Goal: Task Accomplishment & Management: Complete application form

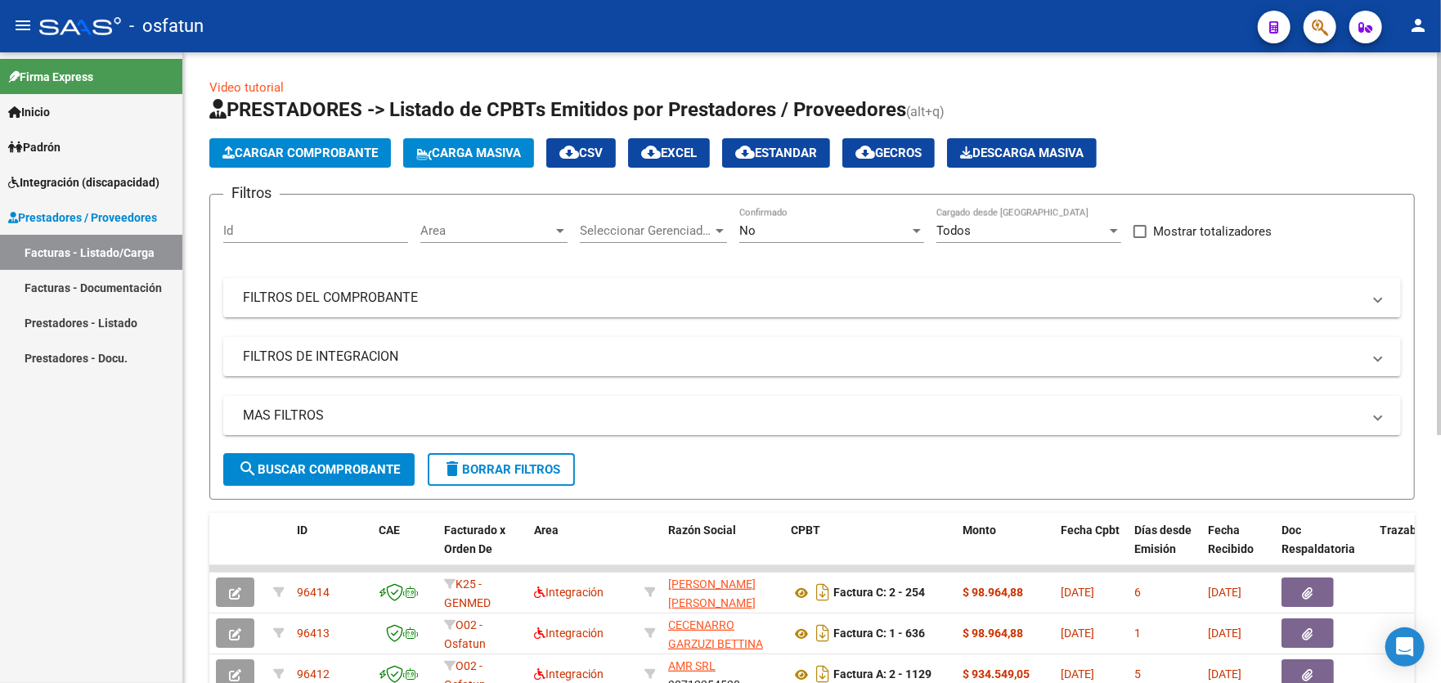
click at [304, 155] on span "Cargar Comprobante" at bounding box center [299, 153] width 155 height 15
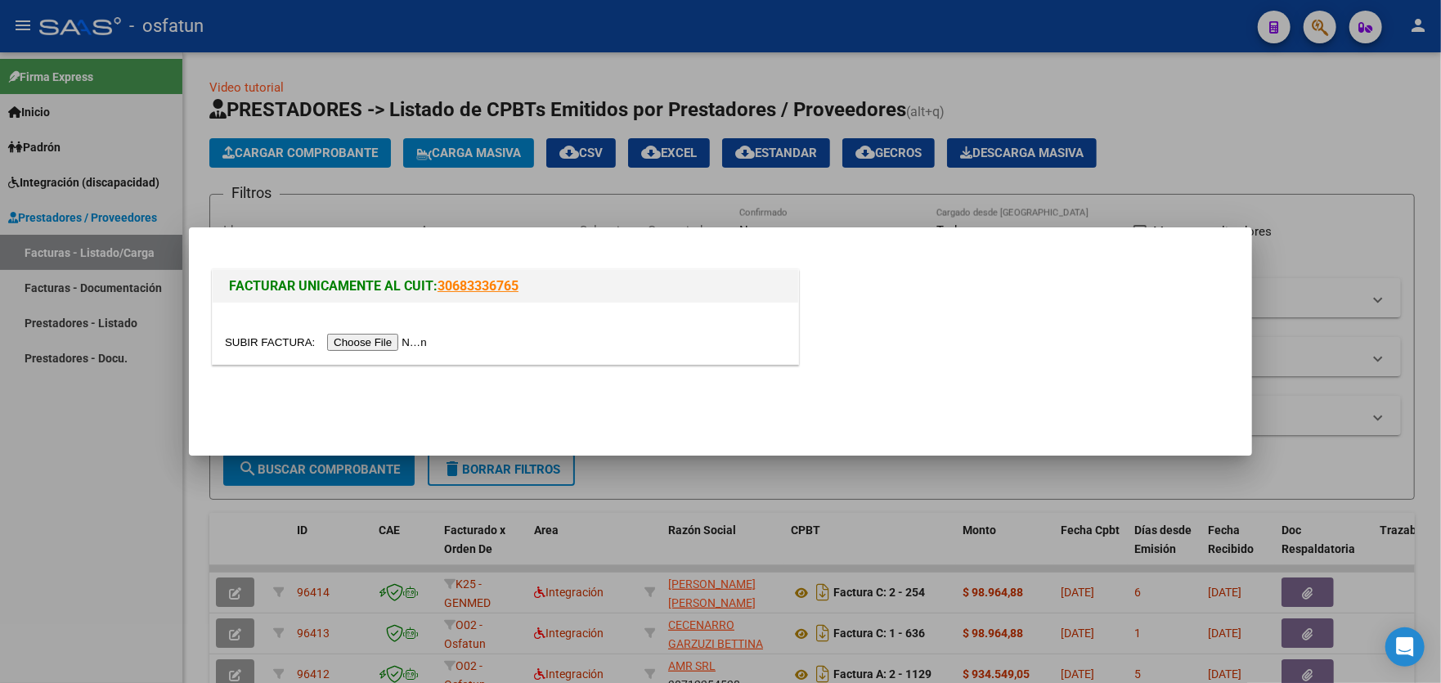
click at [374, 338] on input "file" at bounding box center [328, 342] width 207 height 17
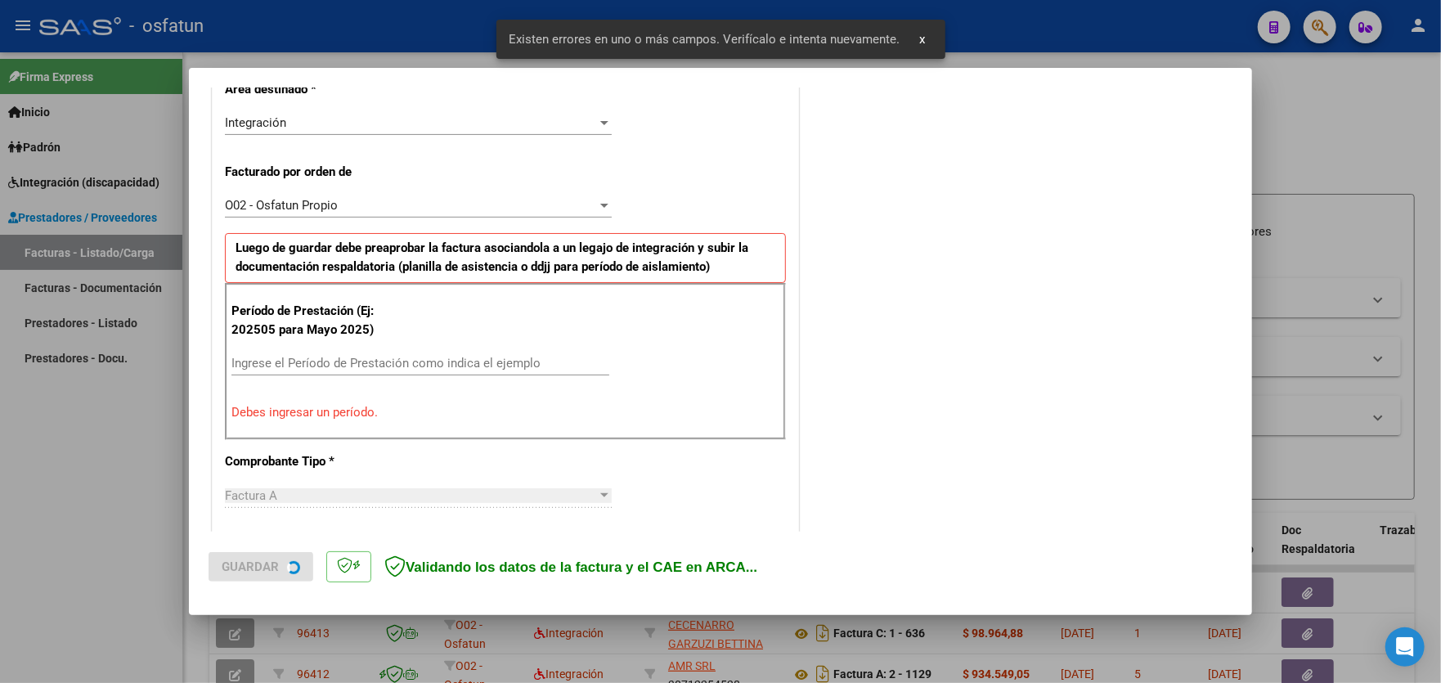
scroll to position [398, 0]
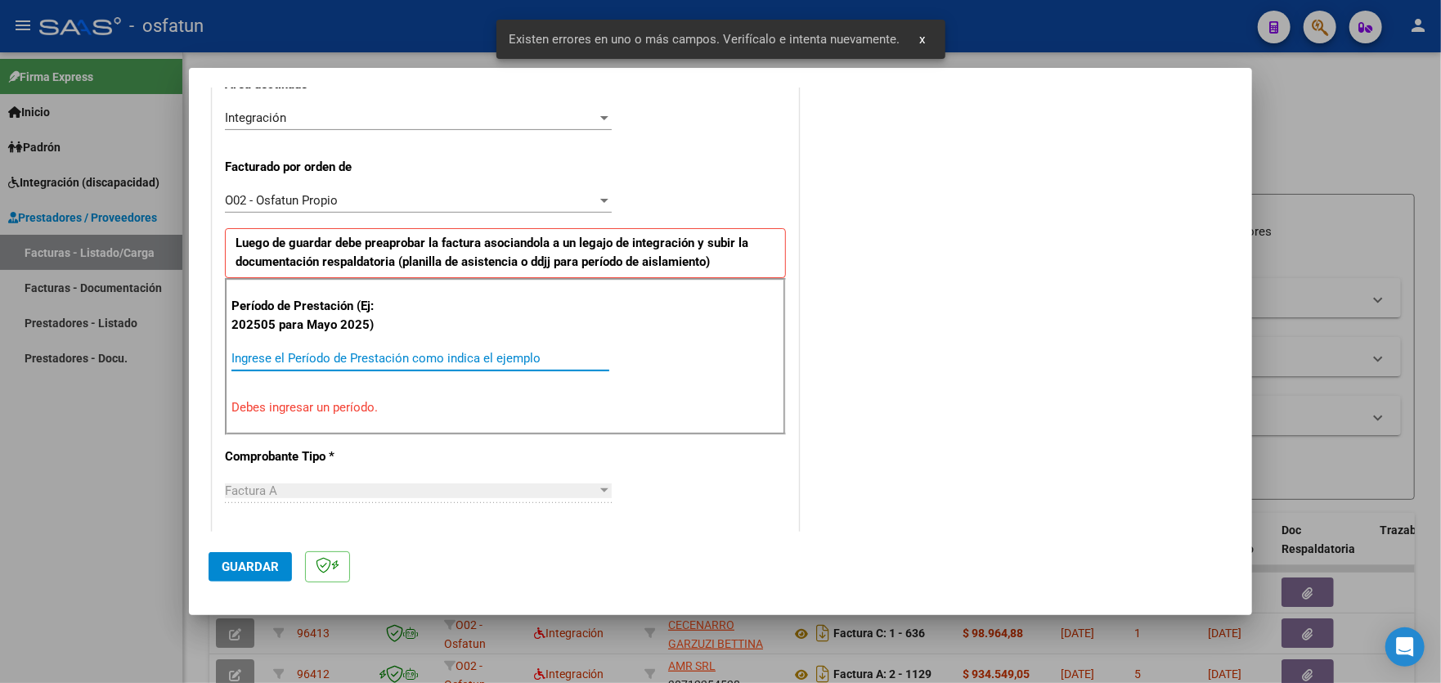
click at [477, 353] on input "Ingrese el Período de Prestación como indica el ejemplo" at bounding box center [420, 358] width 378 height 15
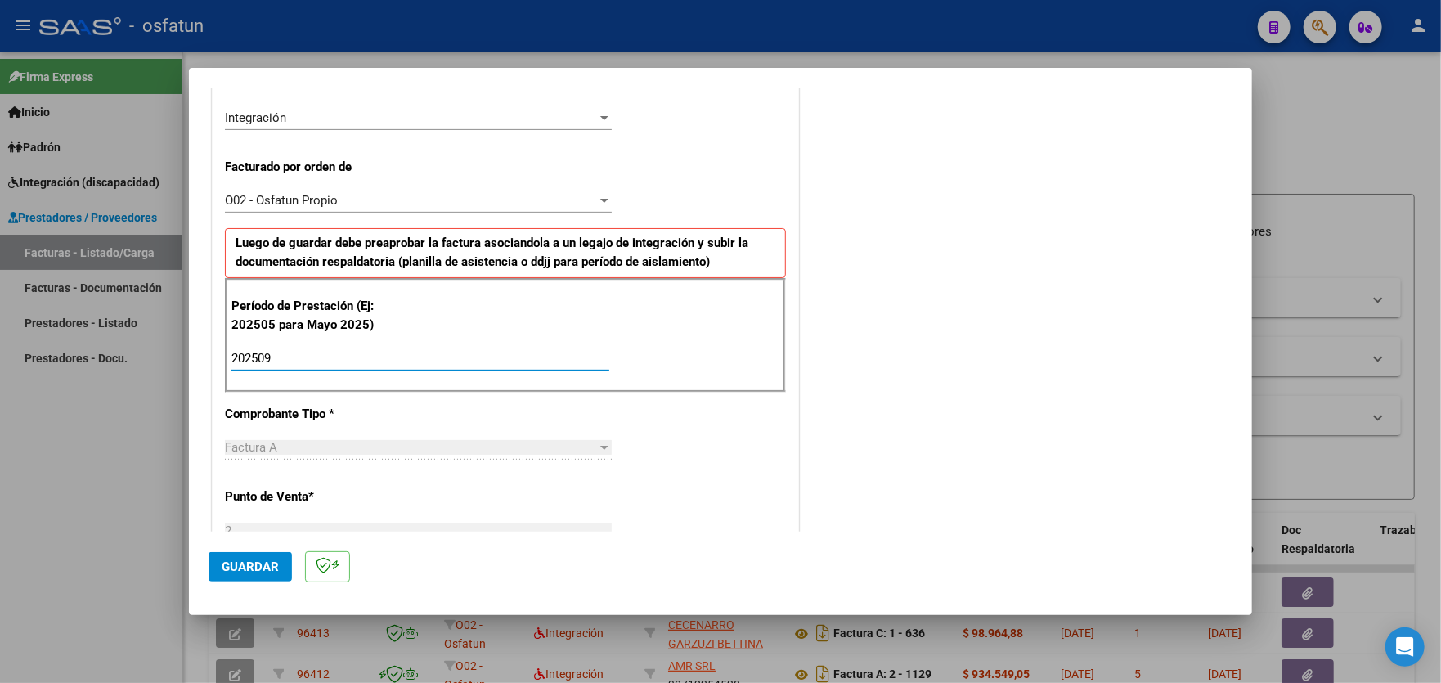
type input "202509"
click at [234, 567] on span "Guardar" at bounding box center [250, 566] width 57 height 15
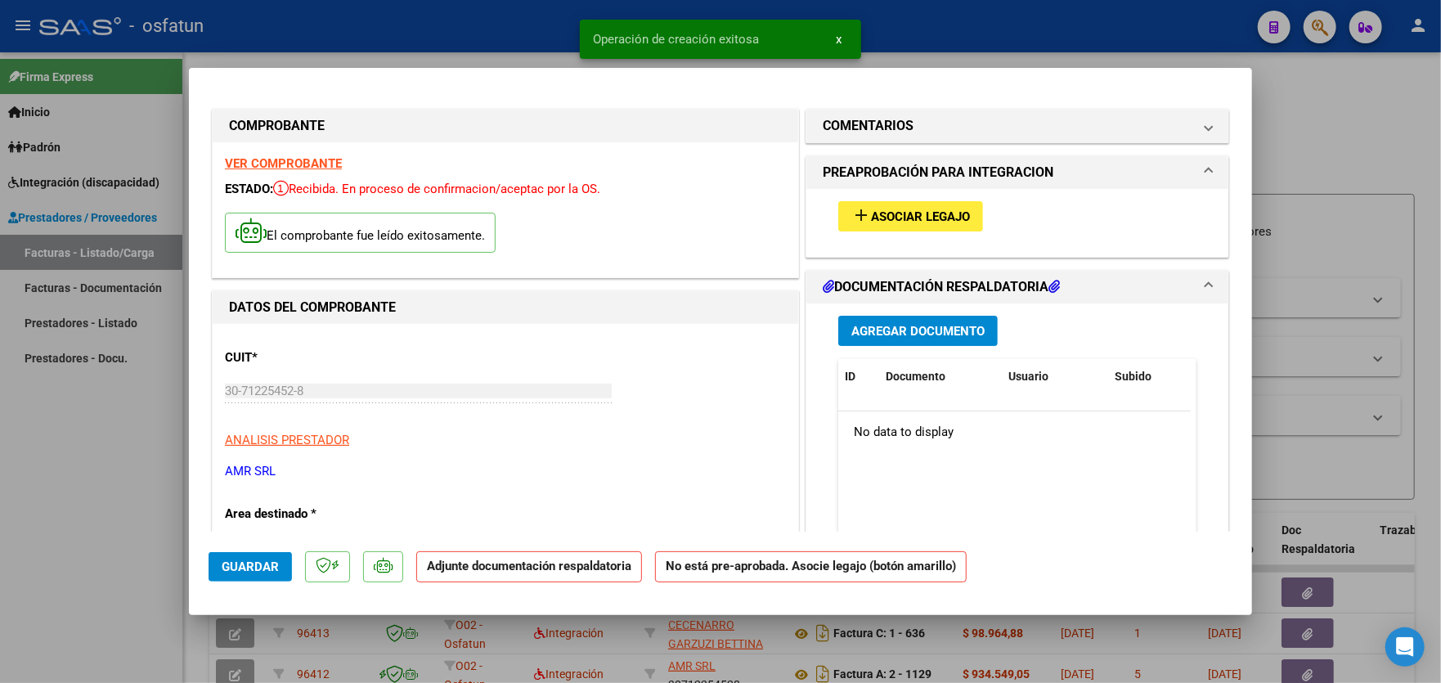
click at [932, 211] on span "Asociar Legajo" at bounding box center [920, 216] width 99 height 15
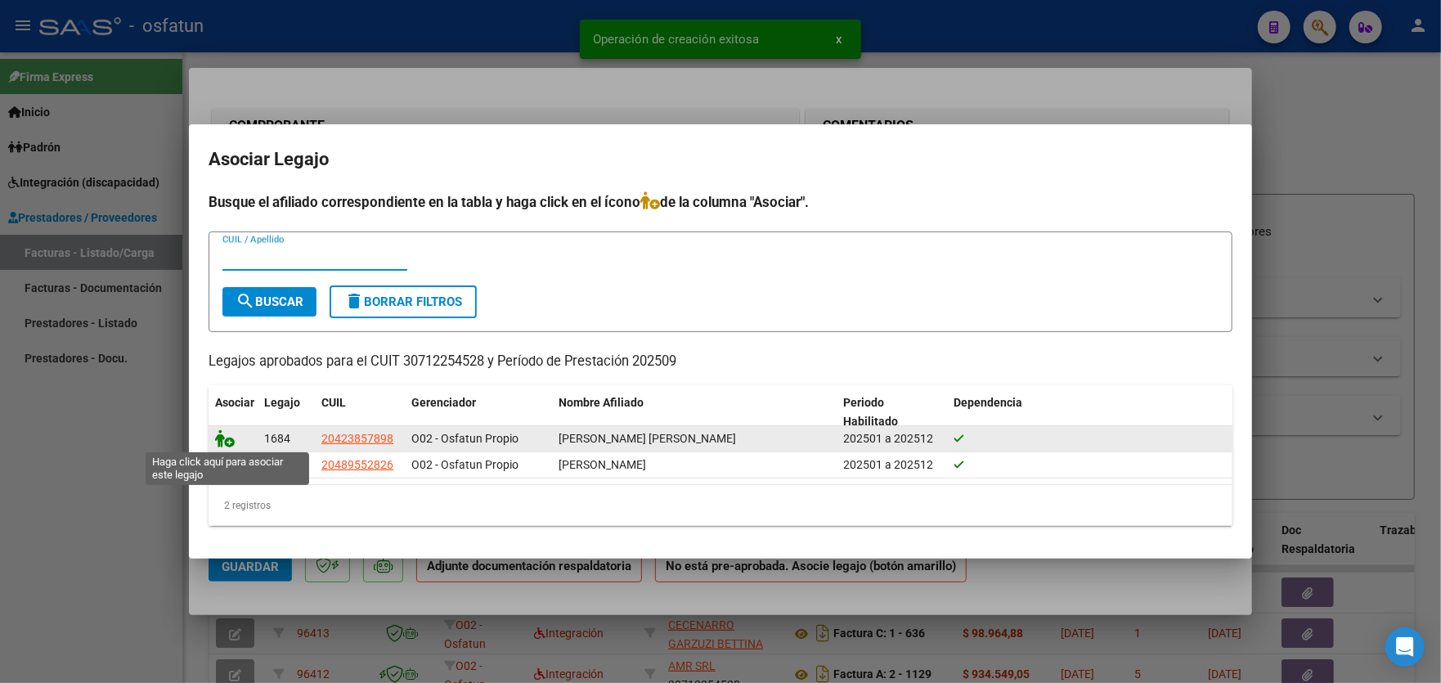
click at [226, 440] on icon at bounding box center [225, 438] width 20 height 18
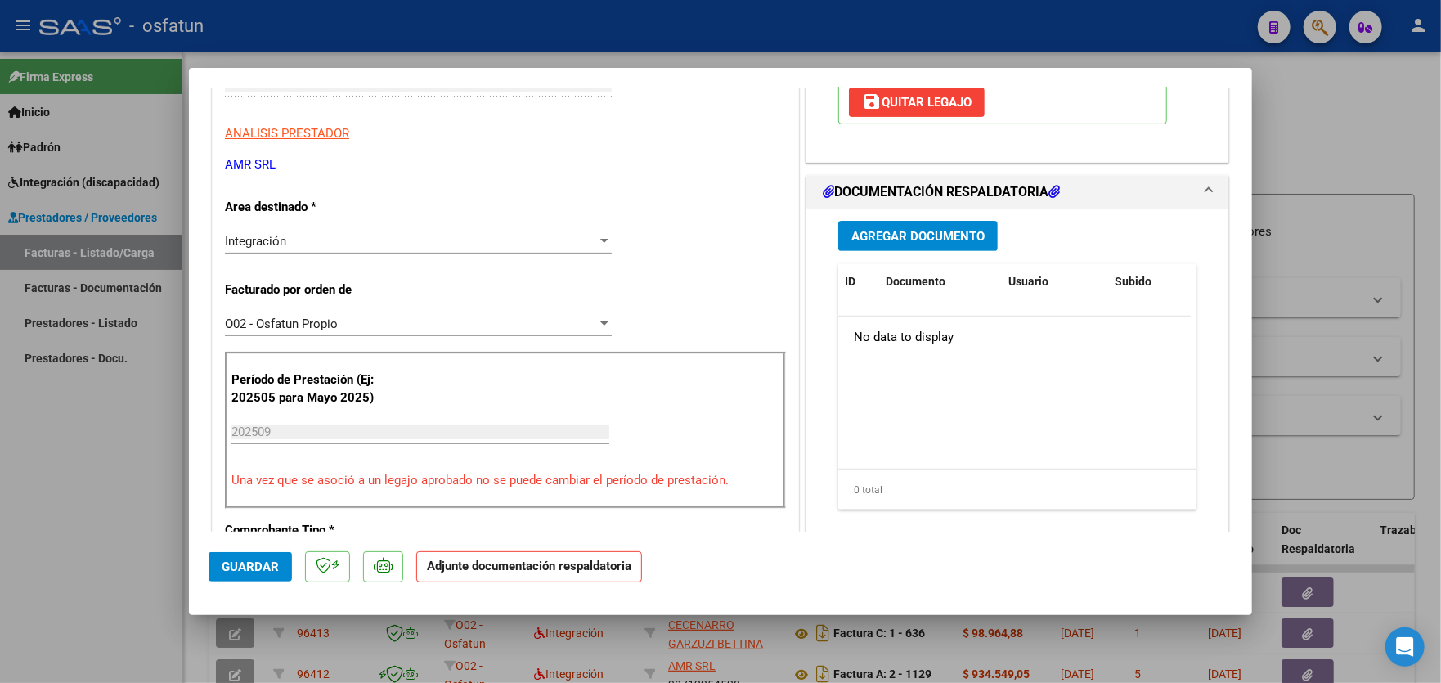
scroll to position [327, 0]
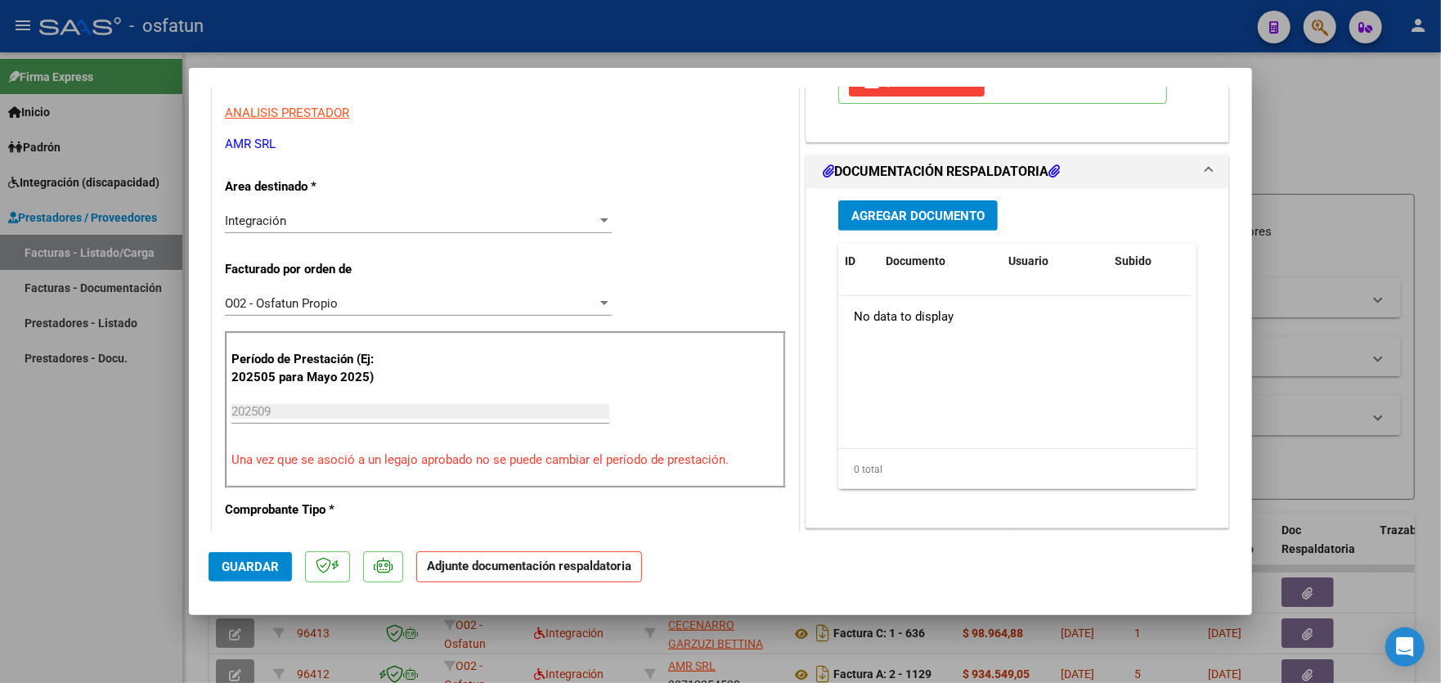
click at [922, 209] on span "Agregar Documento" at bounding box center [917, 215] width 133 height 15
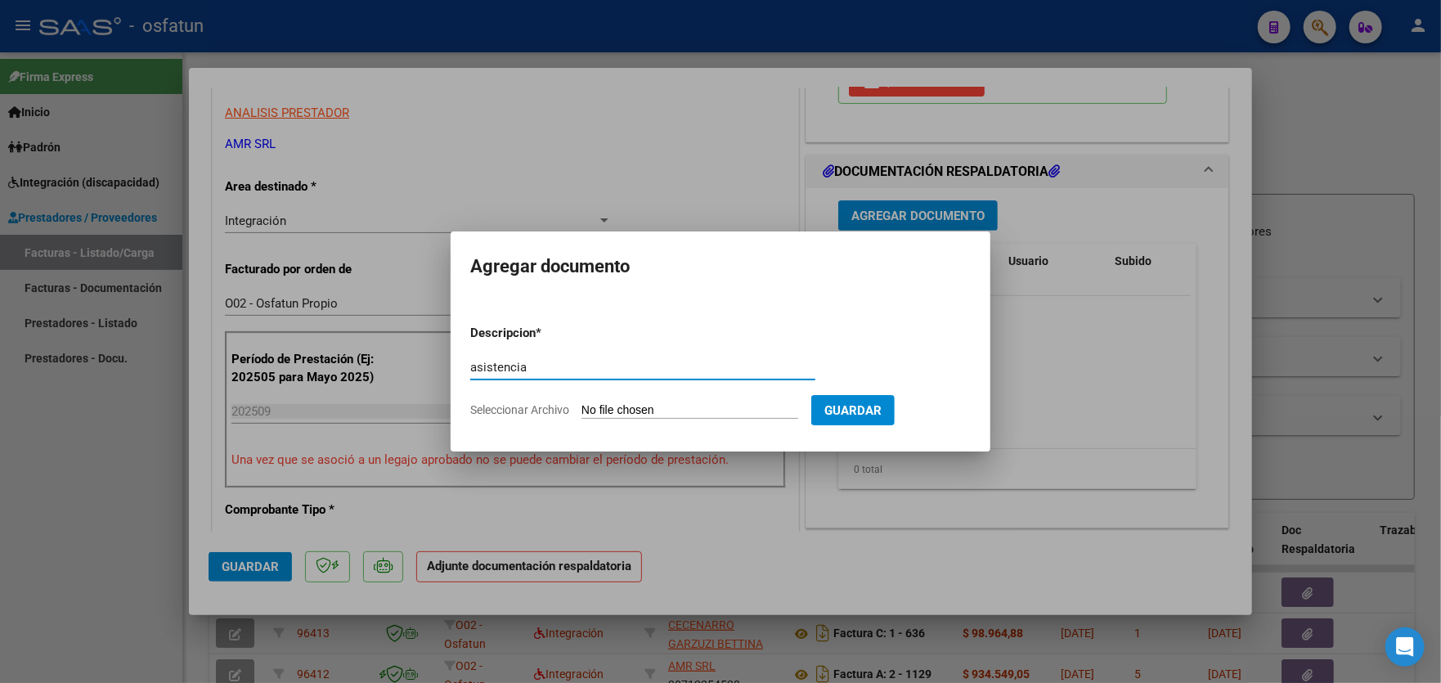
type input "asistencia"
click at [675, 409] on input "Seleccionar Archivo" at bounding box center [689, 411] width 217 height 16
type input "C:\fakepath\asistencia [PERSON_NAME].pdf"
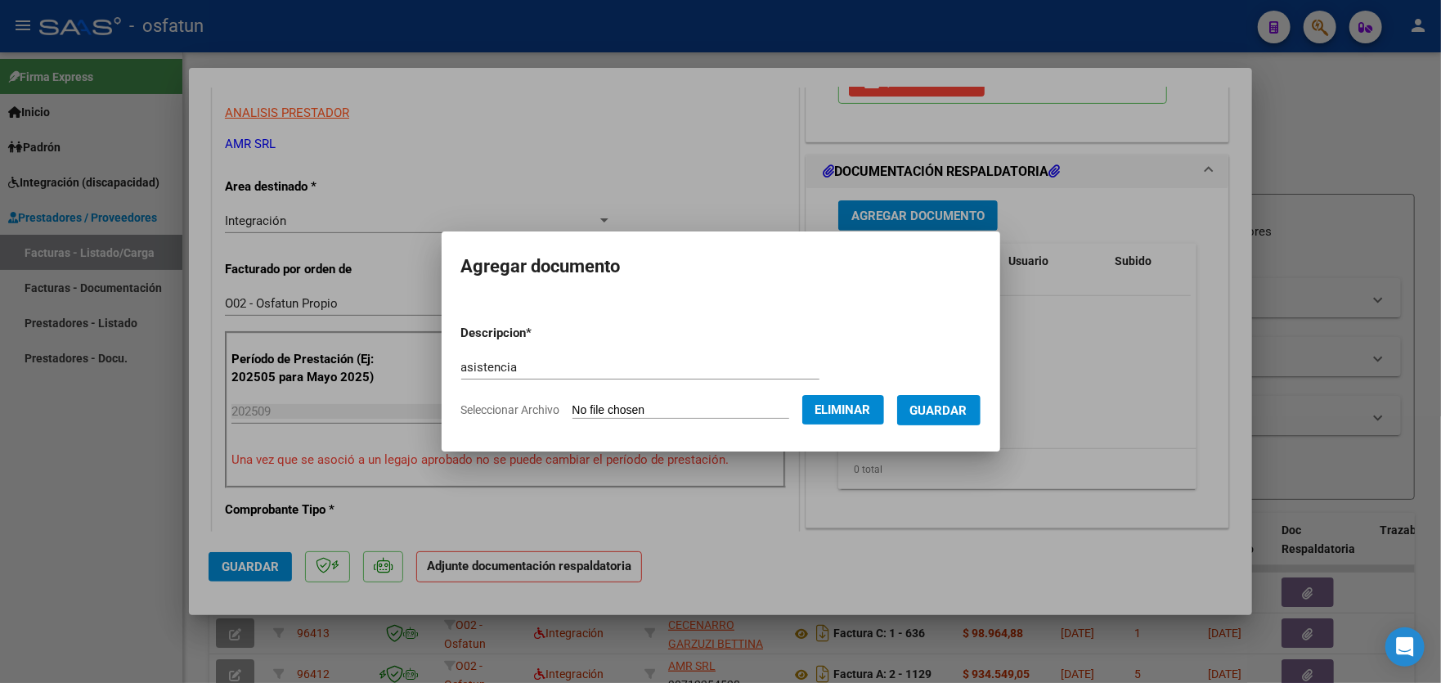
click at [619, 364] on input "asistencia" at bounding box center [640, 367] width 358 height 15
type input "asistencia 2025 09"
click at [957, 406] on span "Guardar" at bounding box center [938, 410] width 57 height 15
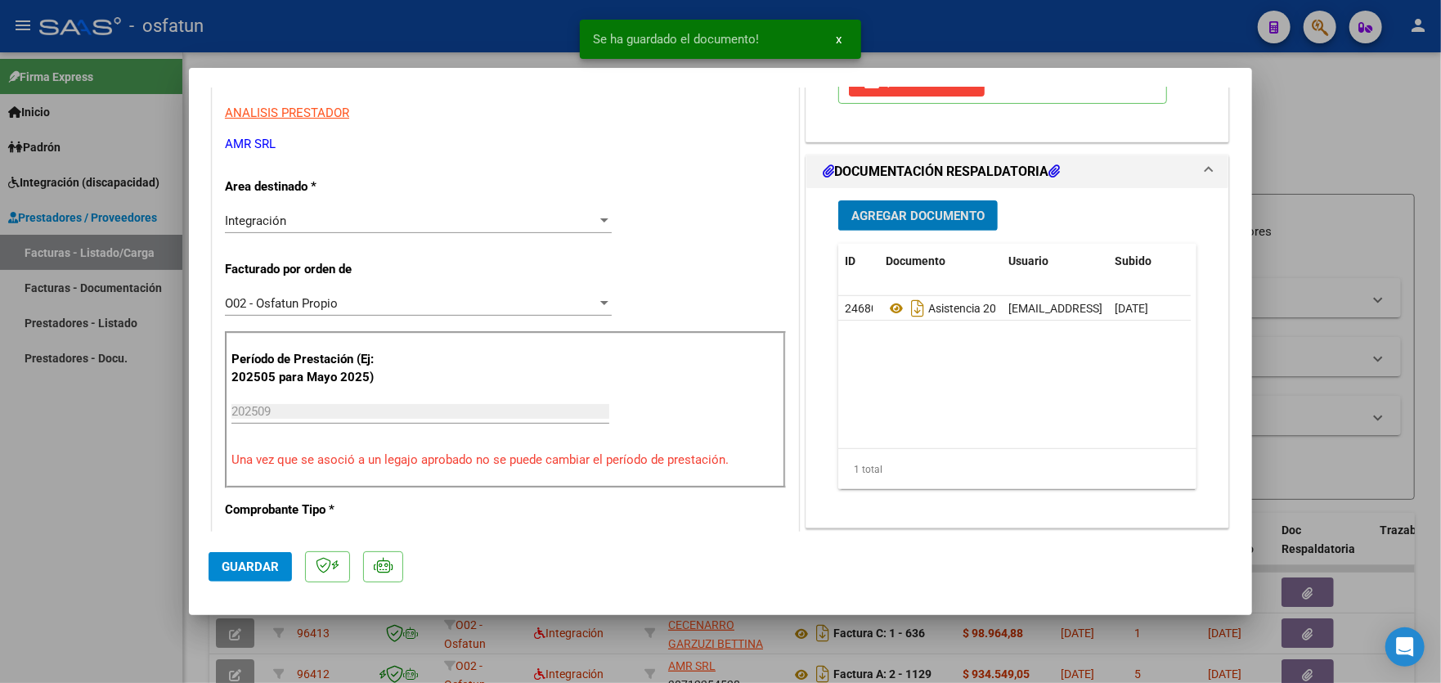
click at [914, 213] on span "Agregar Documento" at bounding box center [917, 215] width 133 height 15
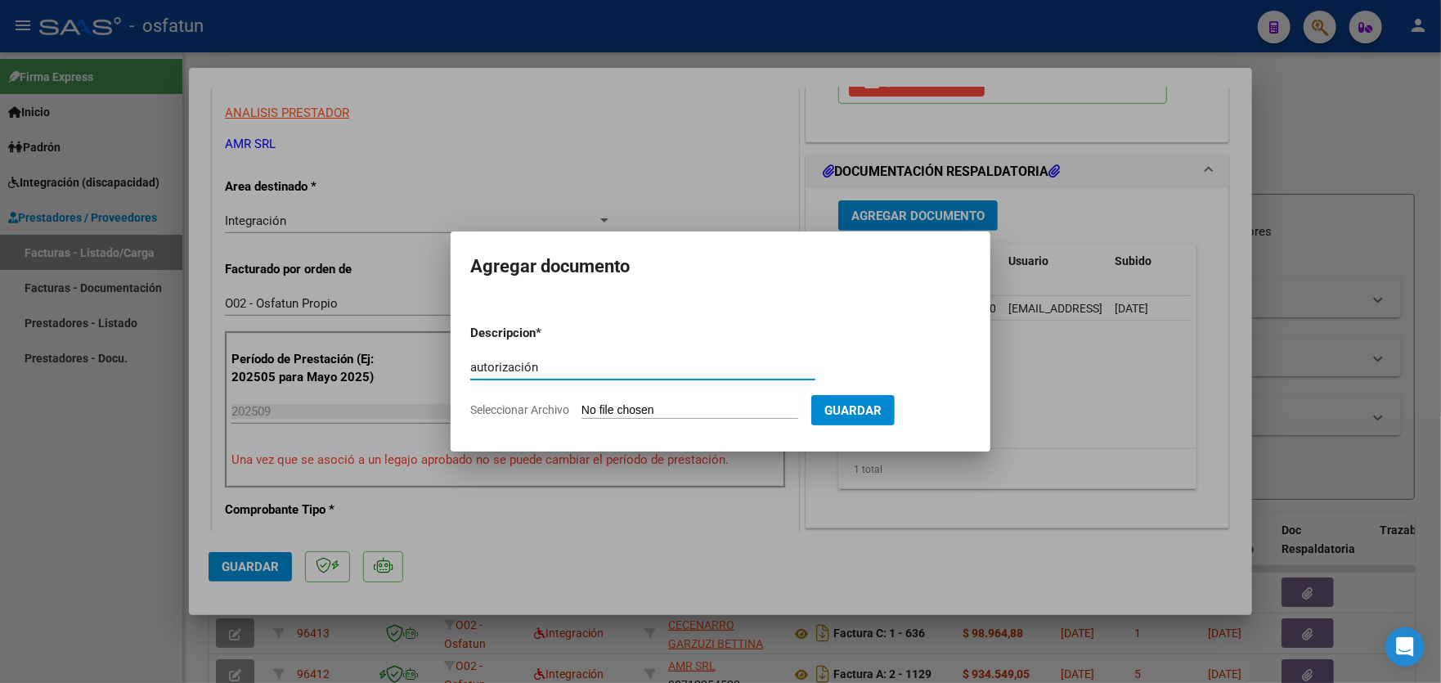
type input "autorización"
click at [641, 402] on app-file-uploader "Seleccionar Archivo" at bounding box center [640, 409] width 341 height 15
click at [686, 406] on input "Seleccionar Archivo" at bounding box center [689, 411] width 217 height 16
type input "C:\fakepath\order_3301916.pdf"
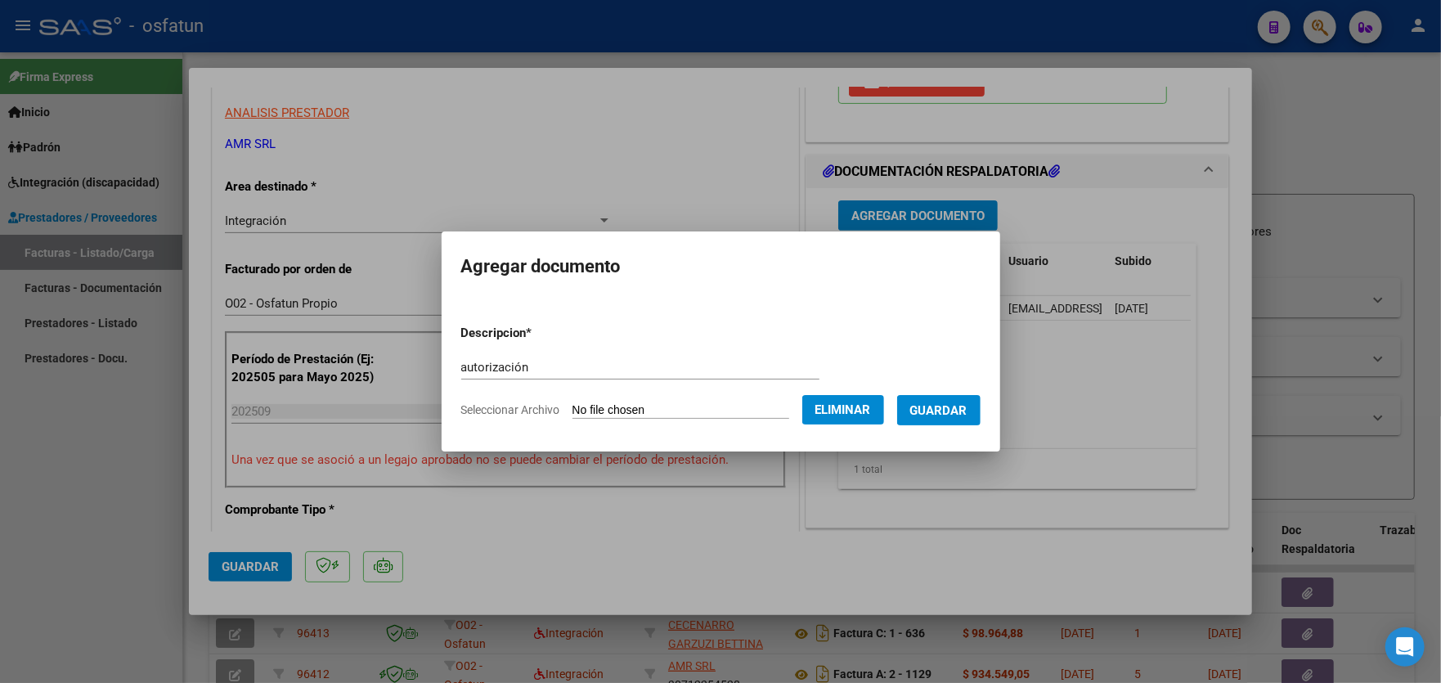
click at [967, 406] on span "Guardar" at bounding box center [938, 410] width 57 height 15
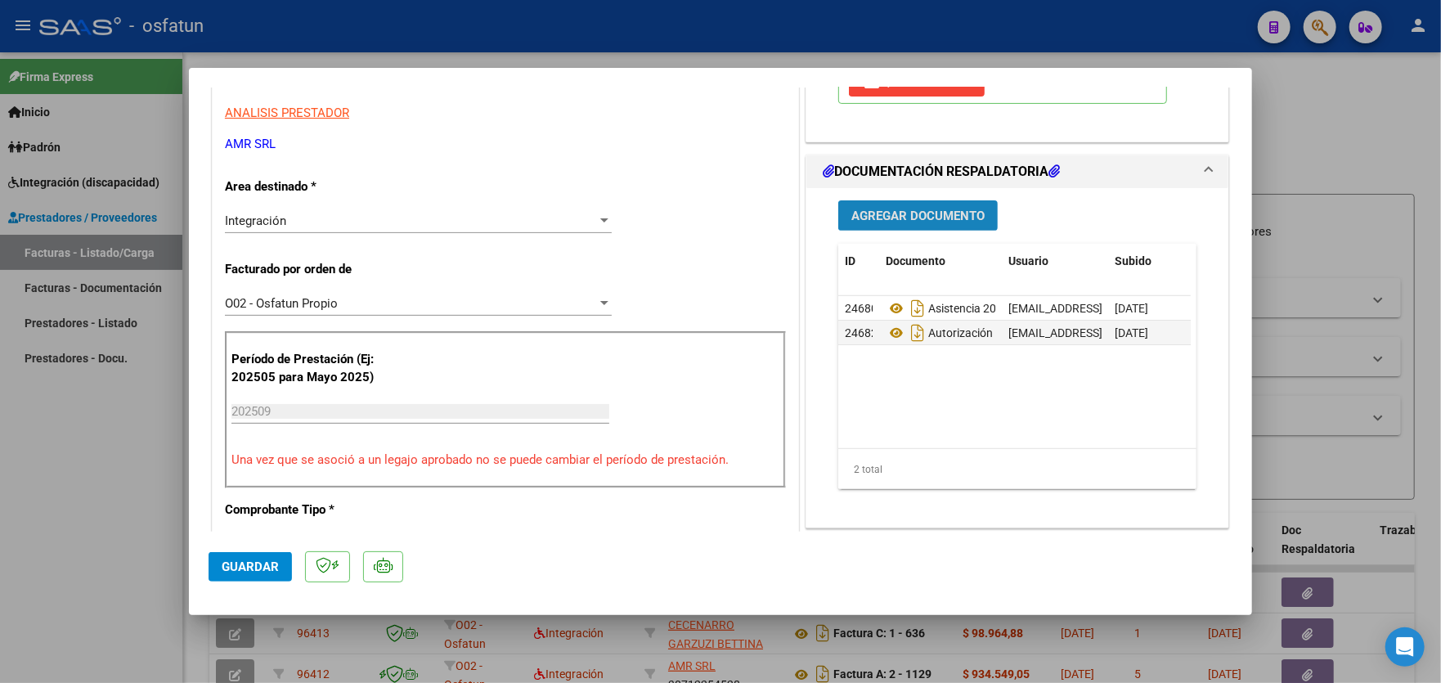
click at [903, 209] on span "Agregar Documento" at bounding box center [917, 215] width 133 height 15
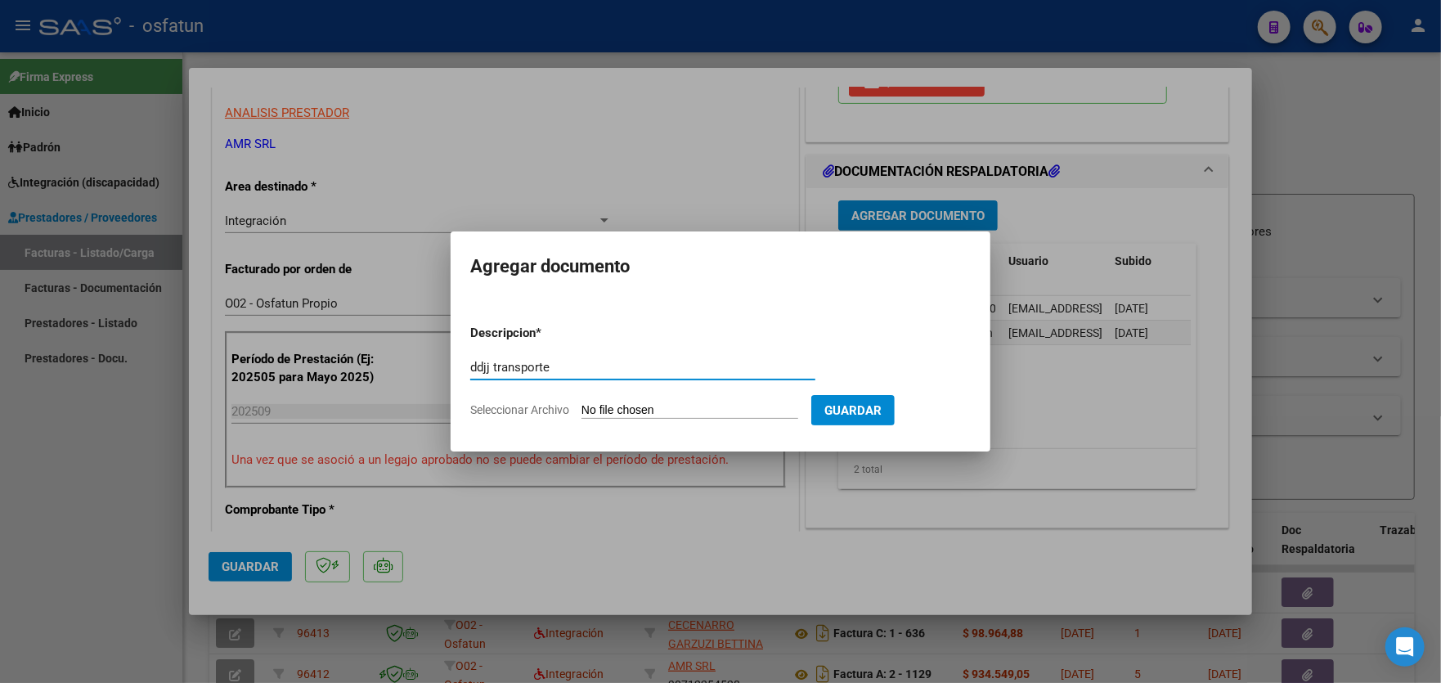
type input "ddjj transporte"
click at [643, 402] on app-file-uploader "Seleccionar Archivo" at bounding box center [640, 409] width 341 height 15
click at [659, 408] on input "Seleccionar Archivo" at bounding box center [689, 411] width 217 height 16
type input "C:\fakepath\traslado [PERSON_NAME] ddjj.pdf"
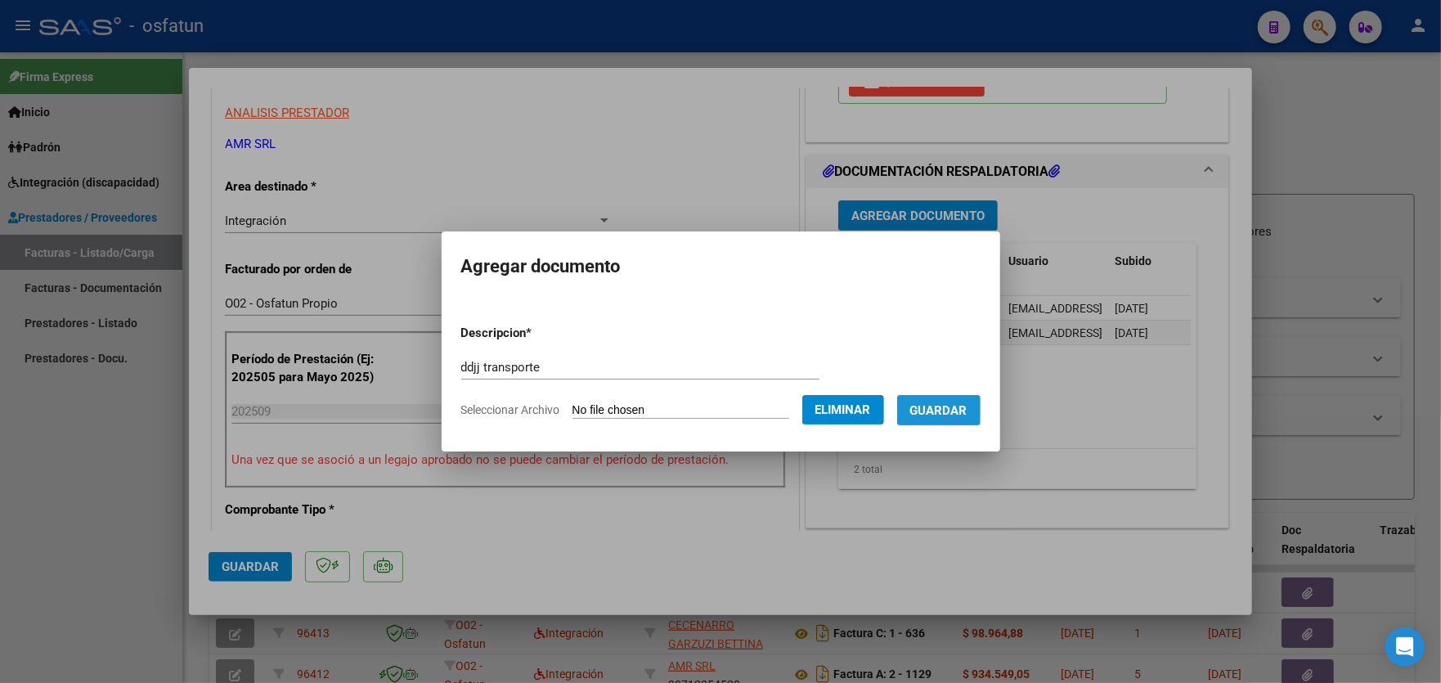
click at [956, 406] on span "Guardar" at bounding box center [938, 410] width 57 height 15
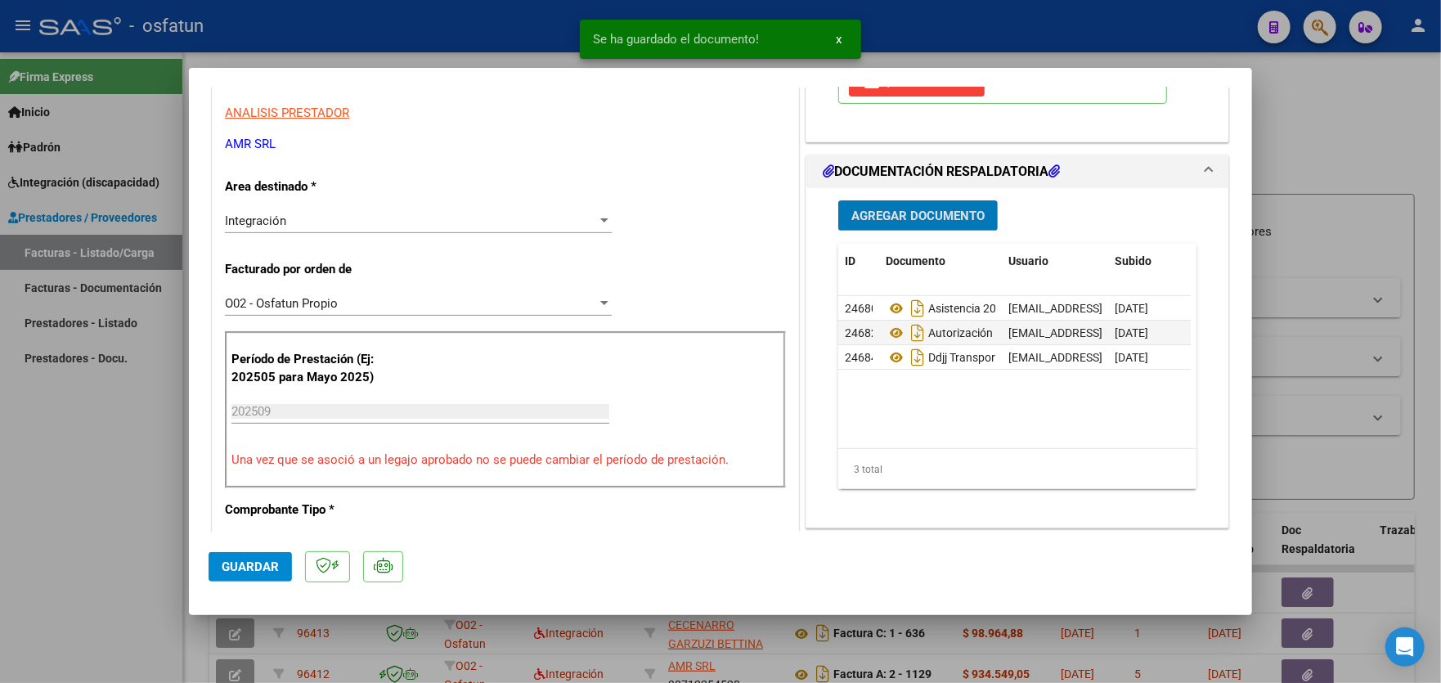
click at [242, 567] on span "Guardar" at bounding box center [250, 566] width 57 height 15
click at [80, 468] on div at bounding box center [720, 341] width 1441 height 683
type input "$ 0,00"
